Goal: Task Accomplishment & Management: Manage account settings

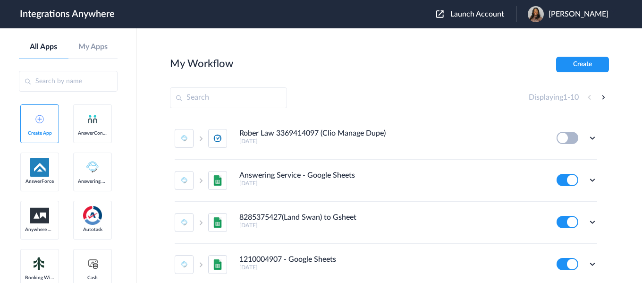
click at [497, 17] on span "Launch Account" at bounding box center [477, 14] width 54 height 8
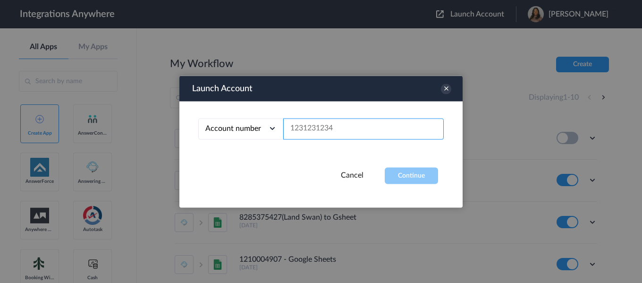
paste input "9107010915"
type input "9107010915"
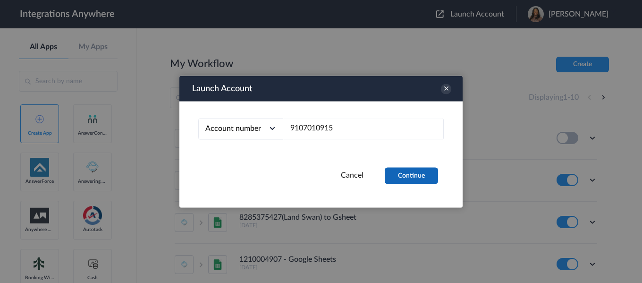
click at [394, 175] on button "Continue" at bounding box center [410, 175] width 53 height 17
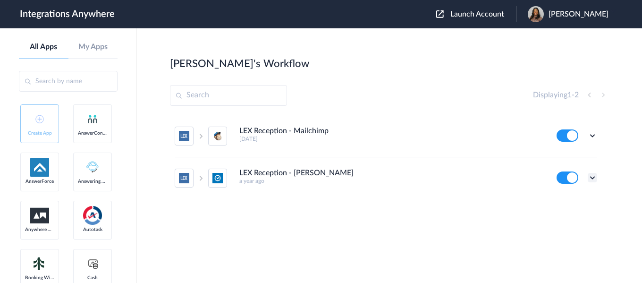
click at [592, 175] on icon at bounding box center [591, 177] width 9 height 9
click at [578, 216] on link "Task history" at bounding box center [564, 216] width 45 height 7
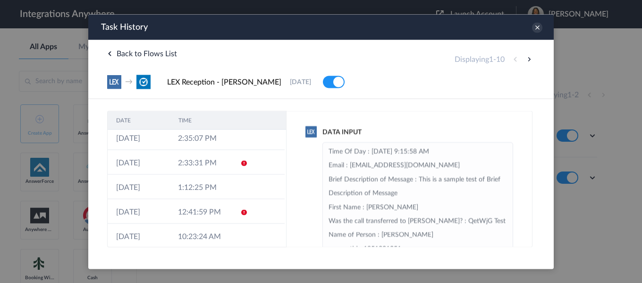
scroll to position [135, 0]
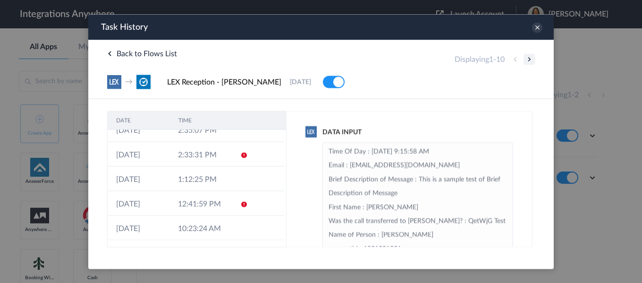
click at [531, 59] on button at bounding box center [528, 58] width 11 height 11
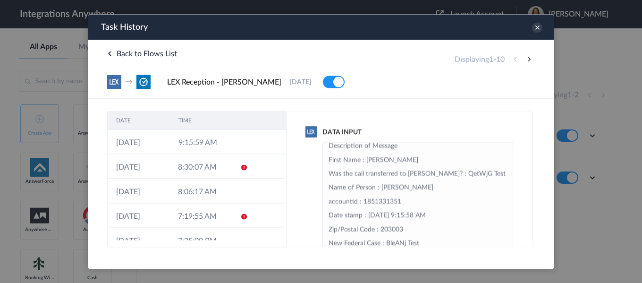
scroll to position [94, 0]
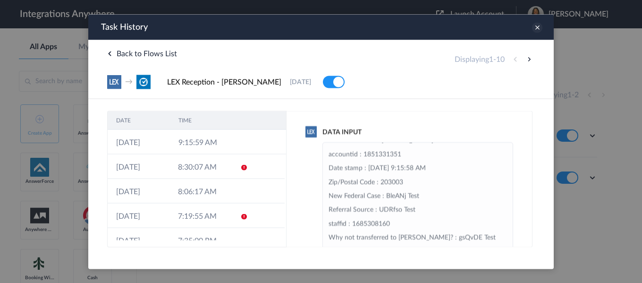
click at [540, 31] on icon at bounding box center [537, 27] width 10 height 10
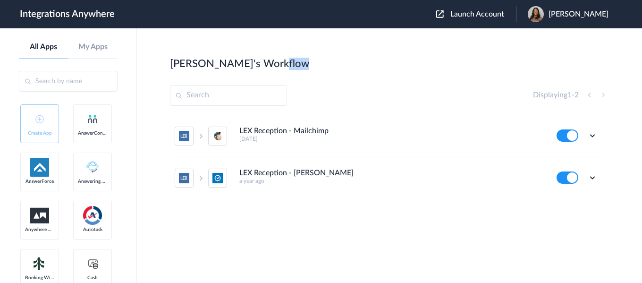
click at [540, 31] on main "[PERSON_NAME]'s Workflow Create Displaying 1 - 2 LEX Reception - Mailchimp [DAT…" at bounding box center [389, 155] width 505 height 254
click at [593, 175] on icon at bounding box center [591, 177] width 9 height 9
click at [567, 203] on li "Edit" at bounding box center [565, 199] width 61 height 17
click at [592, 178] on icon at bounding box center [591, 177] width 9 height 9
click at [566, 218] on link "Task history" at bounding box center [564, 216] width 45 height 7
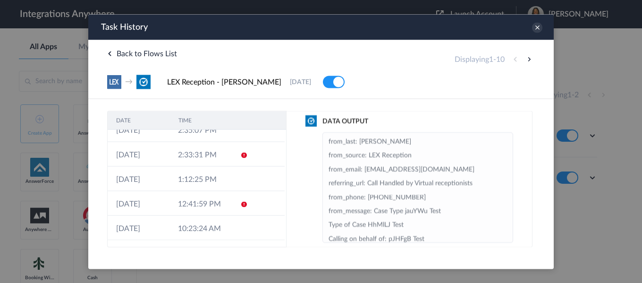
scroll to position [169, 0]
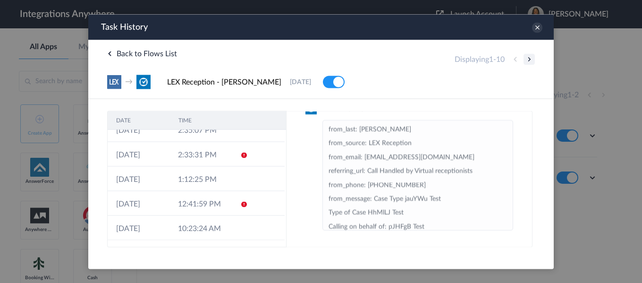
click at [528, 56] on button at bounding box center [528, 58] width 11 height 11
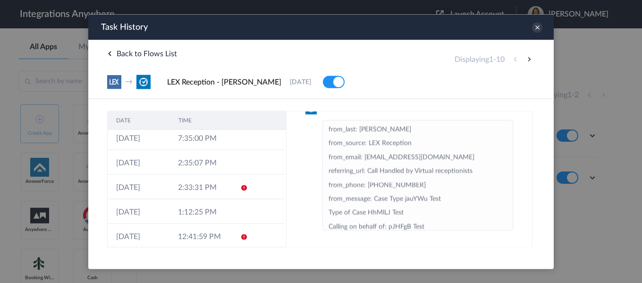
scroll to position [135, 0]
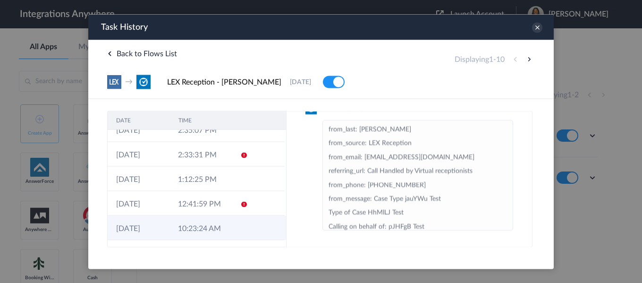
click at [209, 221] on td "10:23:24 AM" at bounding box center [200, 227] width 62 height 25
click at [238, 221] on td at bounding box center [241, 227] width 18 height 25
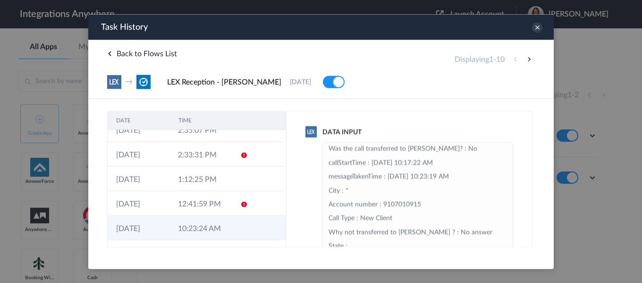
scroll to position [377, 0]
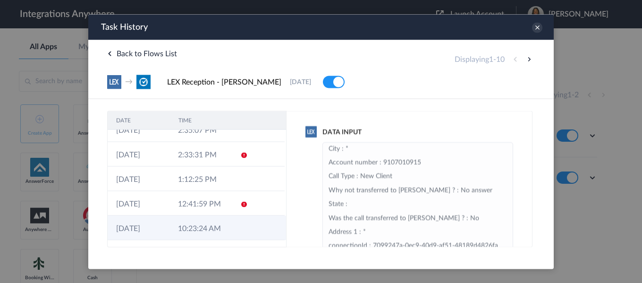
drag, startPoint x: 243, startPoint y: 235, endPoint x: 250, endPoint y: 235, distance: 6.6
click at [249, 235] on td at bounding box center [266, 227] width 35 height 25
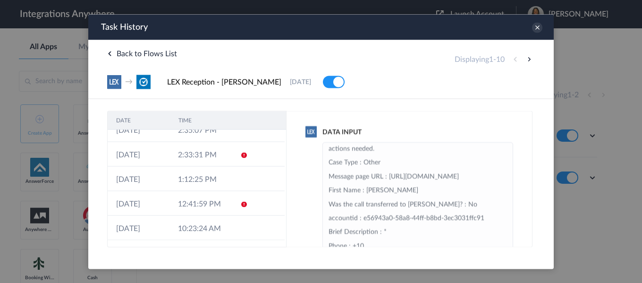
scroll to position [0, 0]
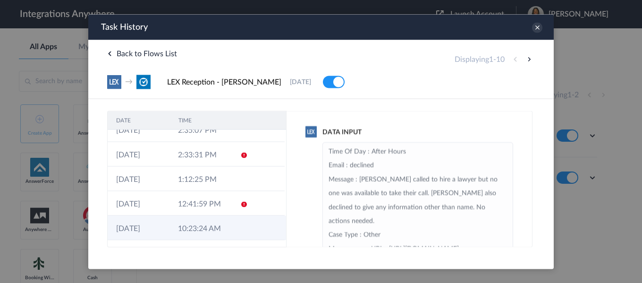
click at [237, 233] on td at bounding box center [241, 227] width 18 height 25
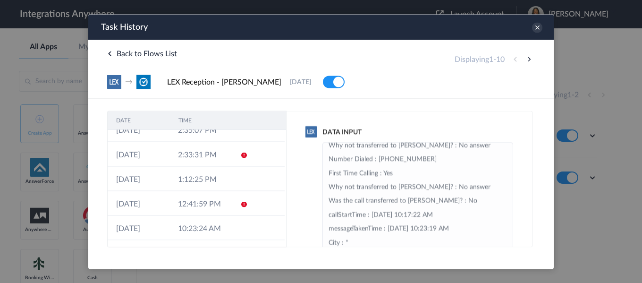
scroll to position [330, 0]
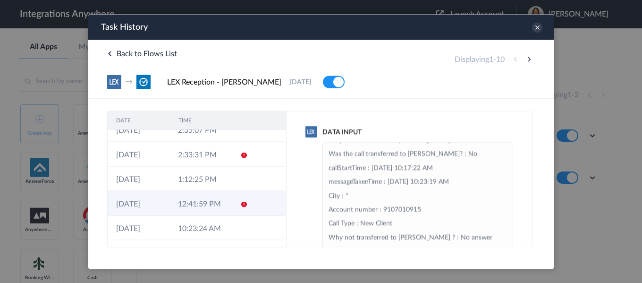
click at [240, 204] on icon at bounding box center [244, 204] width 8 height 8
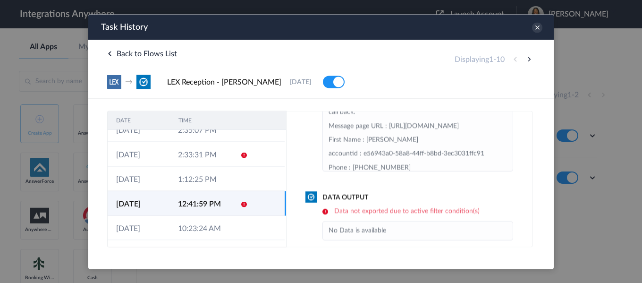
scroll to position [91, 0]
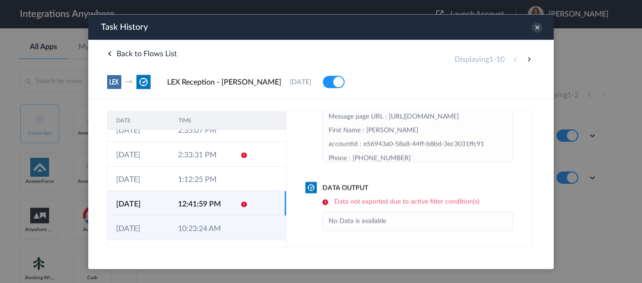
click at [233, 234] on td at bounding box center [241, 227] width 18 height 25
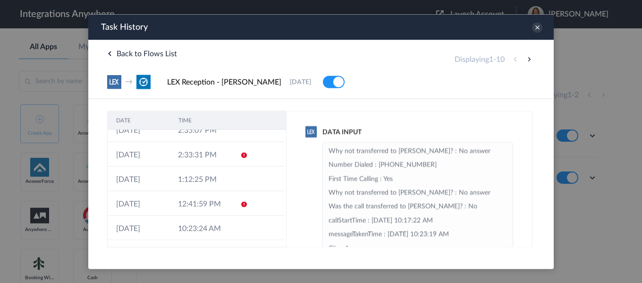
scroll to position [283, 0]
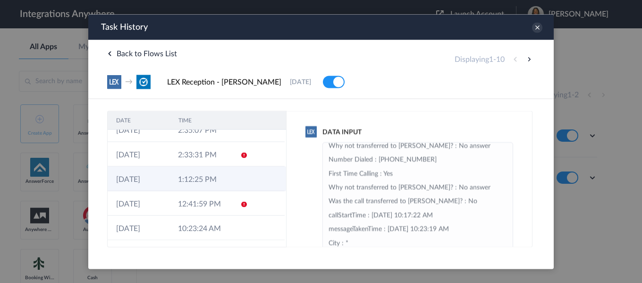
click at [211, 182] on td "1:12:25 PM" at bounding box center [200, 178] width 62 height 25
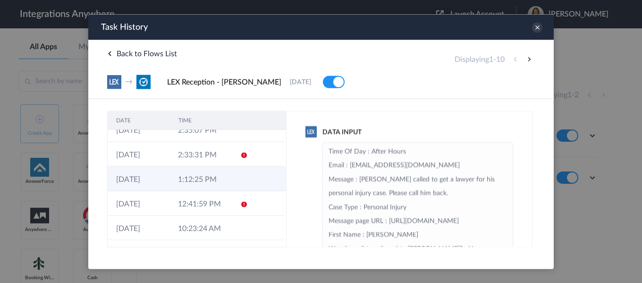
click at [232, 179] on td at bounding box center [241, 178] width 18 height 25
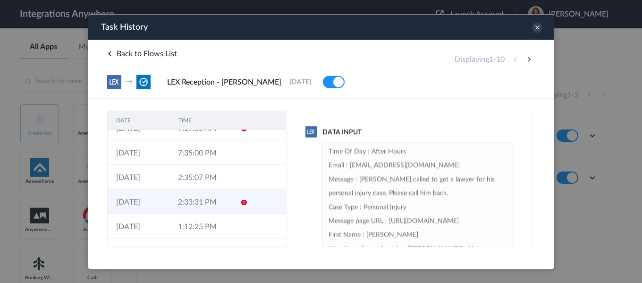
click at [214, 196] on td "2:33:31 PM" at bounding box center [200, 201] width 62 height 25
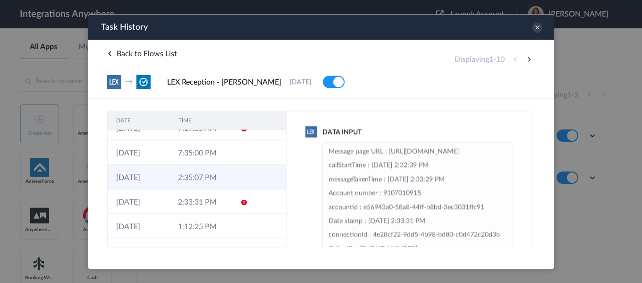
click at [215, 181] on td "2:35:07 PM" at bounding box center [200, 176] width 62 height 25
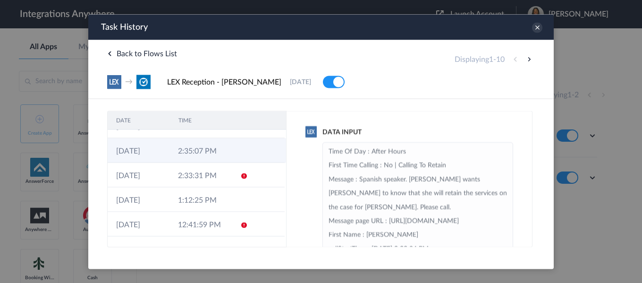
scroll to position [135, 0]
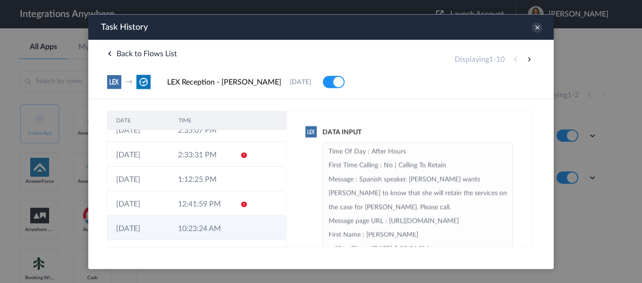
click at [215, 225] on td "10:23:24 AM" at bounding box center [200, 227] width 62 height 25
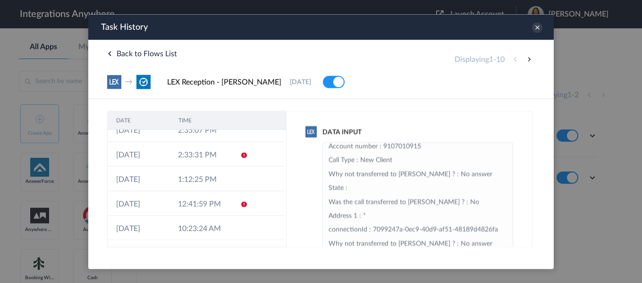
scroll to position [425, 0]
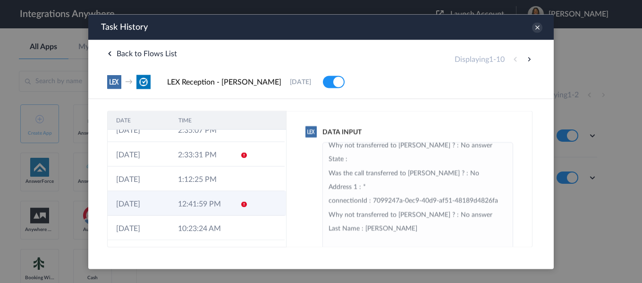
click at [183, 202] on td "12:41:59 PM" at bounding box center [200, 203] width 62 height 25
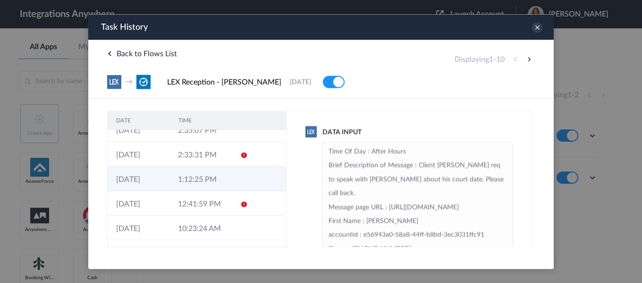
click at [178, 185] on td "1:12:25 PM" at bounding box center [200, 178] width 62 height 25
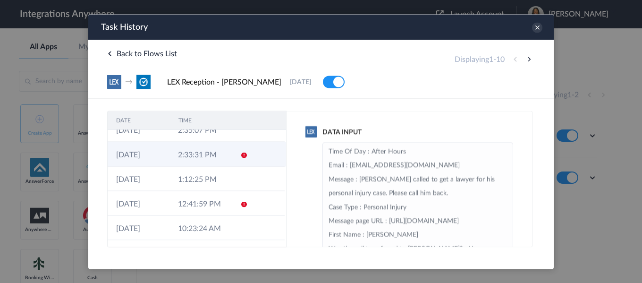
click at [178, 163] on td "2:33:31 PM" at bounding box center [200, 154] width 62 height 25
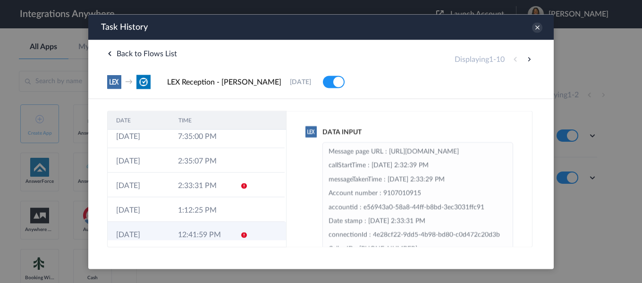
scroll to position [88, 0]
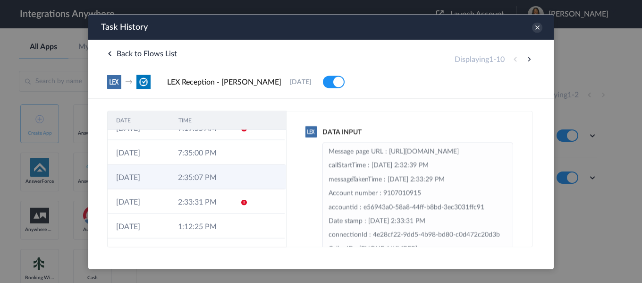
click at [189, 170] on td "2:35:07 PM" at bounding box center [200, 176] width 62 height 25
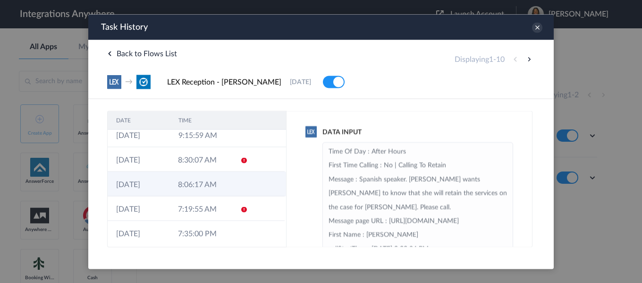
scroll to position [0, 0]
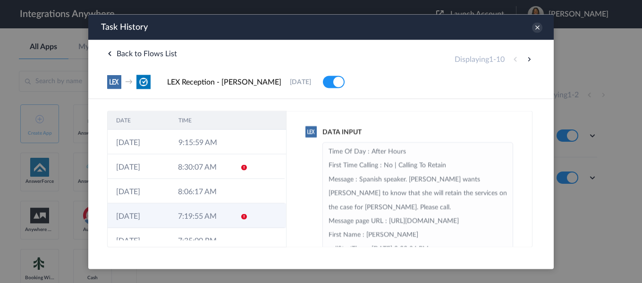
click at [192, 219] on td "7:19:55 AM" at bounding box center [200, 215] width 62 height 25
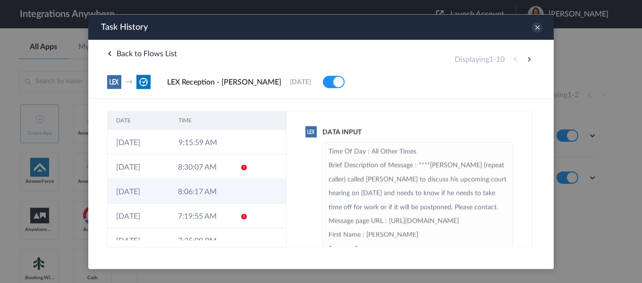
click at [188, 187] on td "8:06:17 AM" at bounding box center [200, 190] width 62 height 25
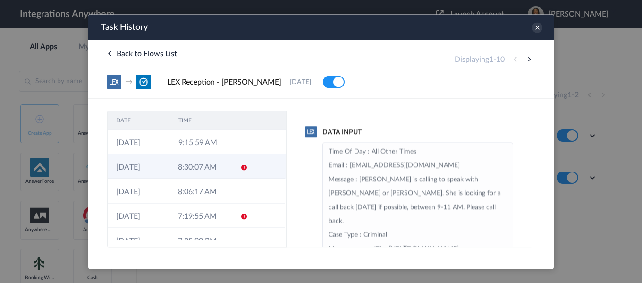
click at [190, 164] on td "8:30:07 AM" at bounding box center [200, 166] width 62 height 25
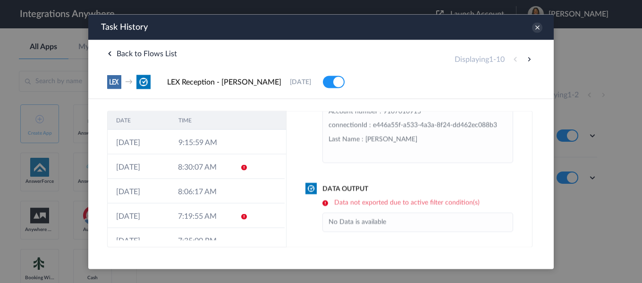
scroll to position [91, 0]
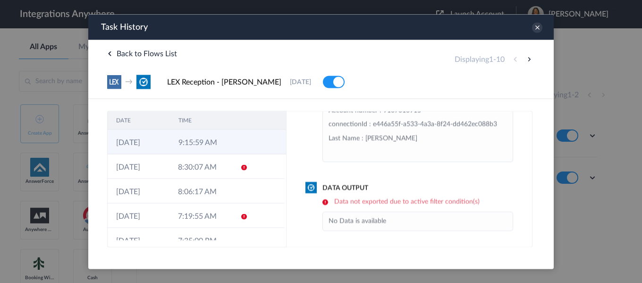
click at [233, 138] on td at bounding box center [242, 141] width 18 height 25
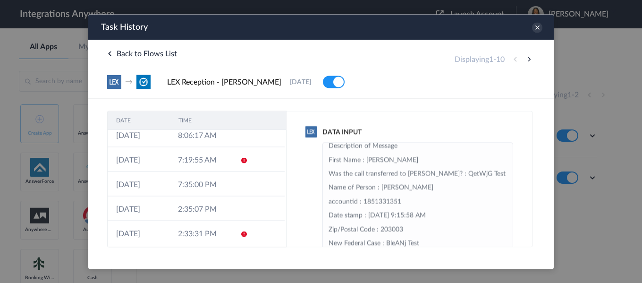
scroll to position [135, 0]
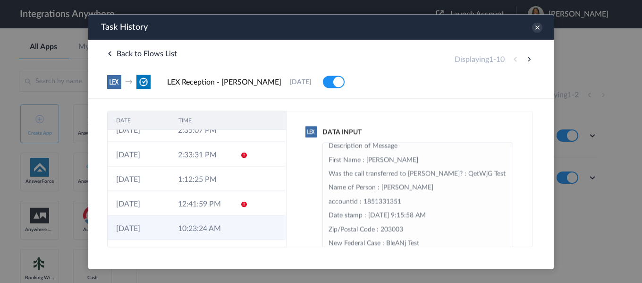
click at [232, 232] on td at bounding box center [241, 227] width 18 height 25
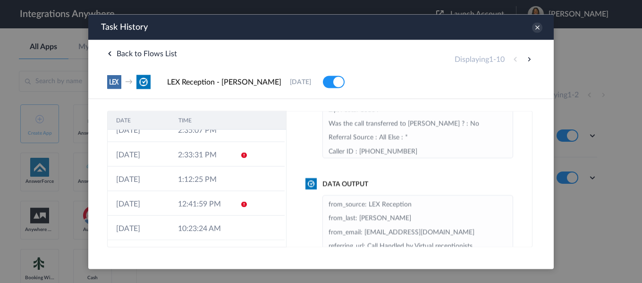
scroll to position [94, 0]
click at [528, 60] on button at bounding box center [528, 58] width 11 height 11
click at [536, 28] on icon at bounding box center [537, 27] width 10 height 10
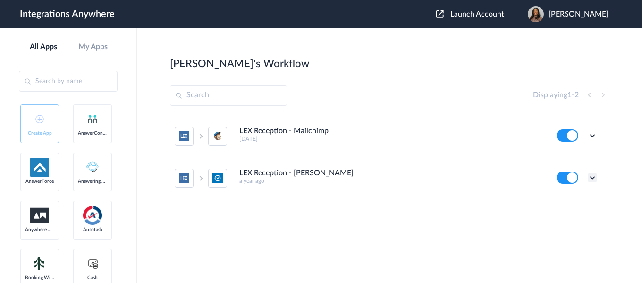
click at [594, 176] on icon at bounding box center [591, 177] width 9 height 9
click at [578, 201] on li "Edit" at bounding box center [565, 199] width 61 height 17
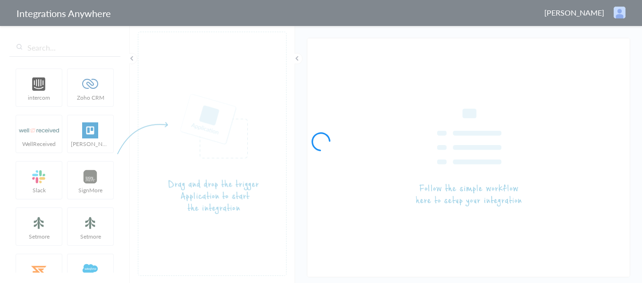
type input "LEX Reception - [PERSON_NAME]"
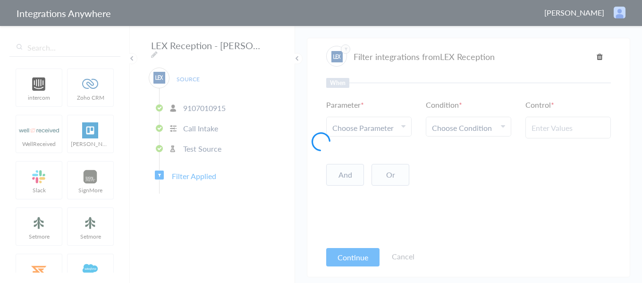
type input "New Client"
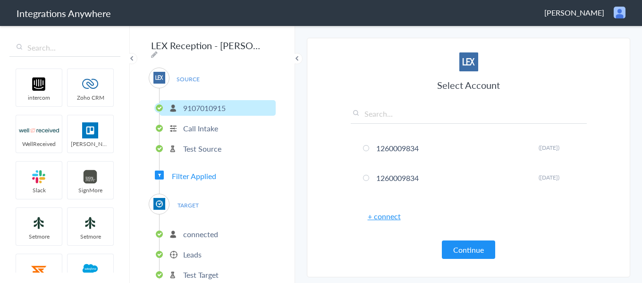
click at [203, 175] on span "Filter Applied" at bounding box center [194, 175] width 44 height 11
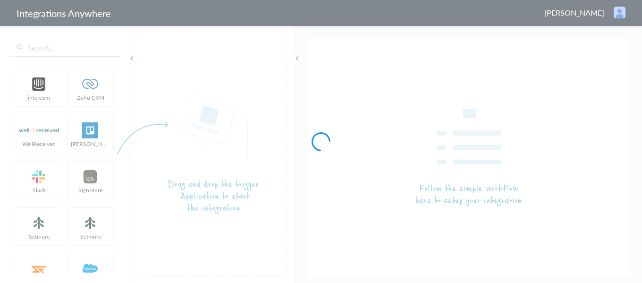
type input "LEX Reception - [PERSON_NAME]"
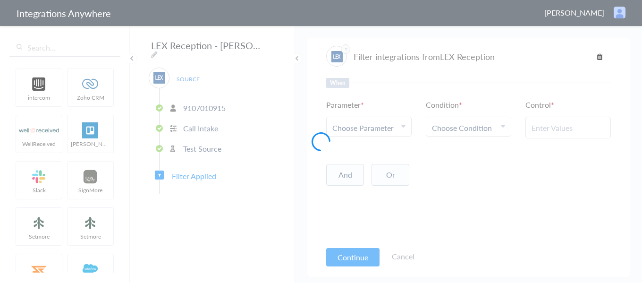
type input "New Client"
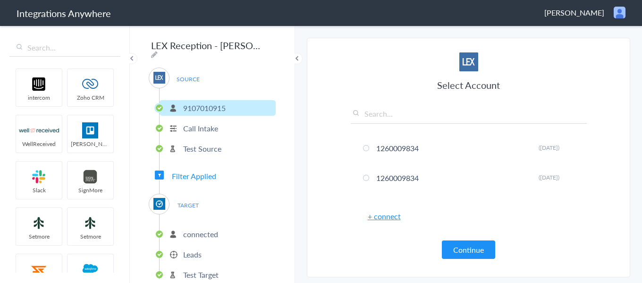
click at [203, 174] on span "Filter Applied" at bounding box center [194, 175] width 44 height 11
